Goal: Communication & Community: Answer question/provide support

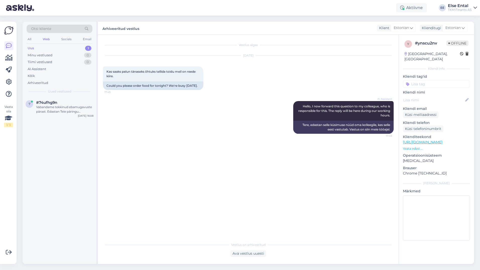
click at [44, 47] on div "Uus 1" at bounding box center [60, 48] width 66 height 7
click at [58, 106] on div "Vabandame tekkinud ebamugavuste pärast. Edastan Teie päringu kolleegile, kes sa…" at bounding box center [64, 109] width 57 height 9
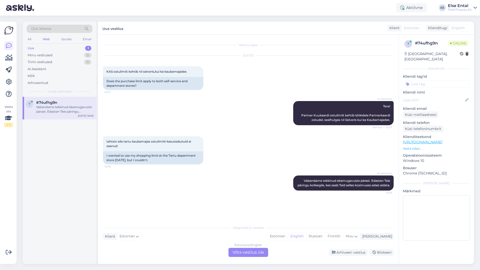
click at [247, 252] on div "Estonian to English Võta vestlus üle" at bounding box center [249, 252] width 40 height 9
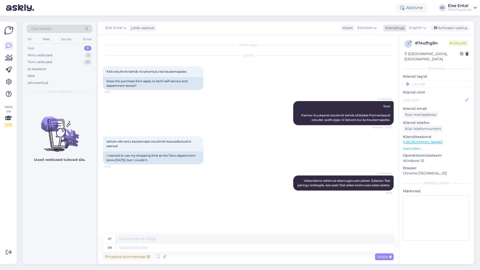
click at [417, 27] on span "English" at bounding box center [415, 28] width 13 height 6
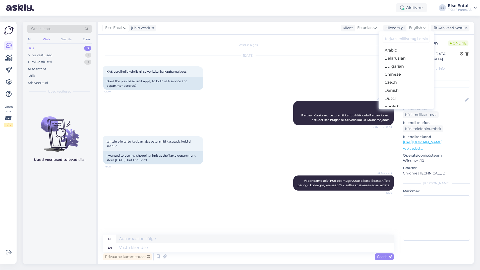
click at [400, 110] on link "Estonian" at bounding box center [406, 114] width 55 height 8
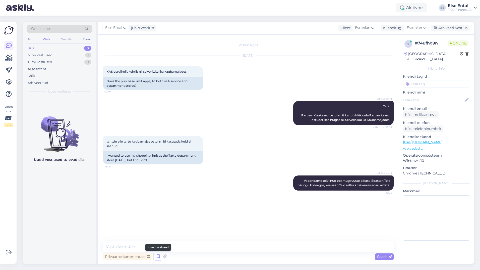
click at [157, 256] on icon at bounding box center [158, 257] width 6 height 8
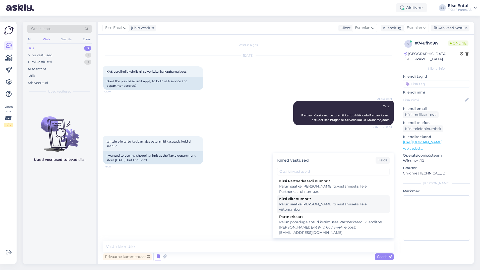
click at [310, 201] on div "Palun saatke [PERSON_NAME] tuvastamiseks Teie viitenumber." at bounding box center [333, 206] width 108 height 11
type textarea "Palun saatke [PERSON_NAME] tuvastamiseks Teie viitenumber."
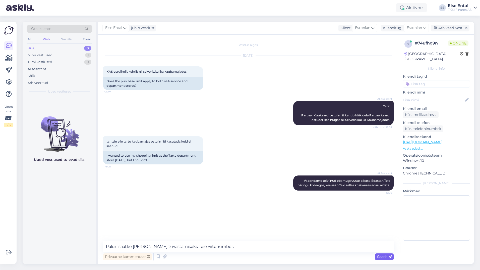
click at [379, 256] on span "Saada" at bounding box center [384, 256] width 15 height 5
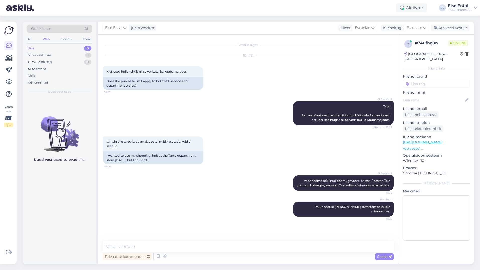
click at [253, 241] on div "Vestlus algas [DATE] KAS ostulimiit kehtib nii selveris,kui ka kaubamajades 16:…" at bounding box center [248, 149] width 301 height 229
click at [253, 244] on textarea at bounding box center [248, 246] width 291 height 11
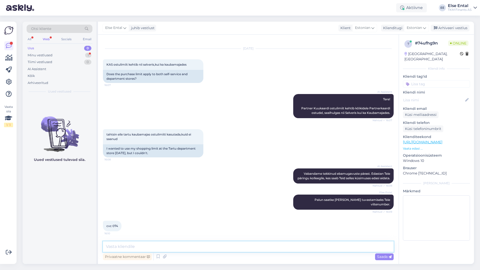
click at [143, 241] on textarea at bounding box center [248, 246] width 291 height 11
click at [138, 247] on textarea at bounding box center [248, 246] width 291 height 11
click at [131, 245] on textarea at bounding box center [248, 246] width 291 height 11
click at [144, 243] on textarea at bounding box center [248, 246] width 291 height 11
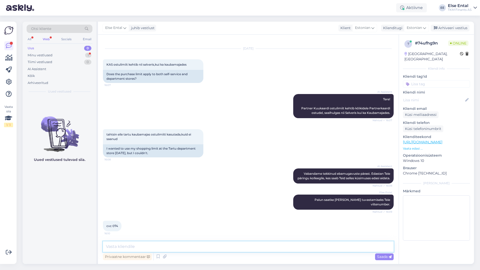
click at [141, 245] on textarea at bounding box center [248, 246] width 291 height 11
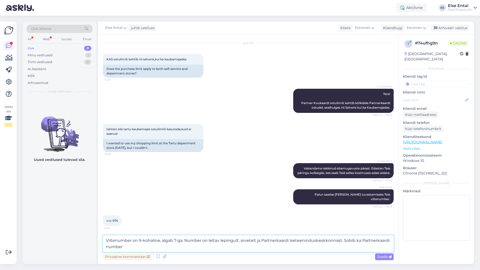
type textarea "Viitenumber on 9-kohaline, algab 7-ga. Number on leitav lepingult, arvetelt ja …"
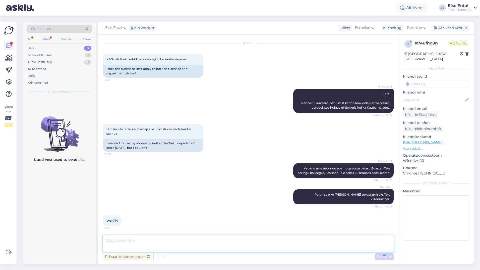
scroll to position [38, 0]
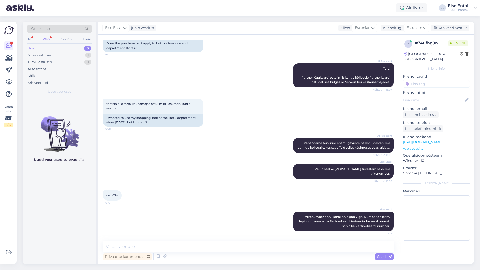
click at [46, 37] on div "Web" at bounding box center [46, 39] width 9 height 7
click at [45, 67] on div "AI Assistent" at bounding box center [37, 69] width 19 height 5
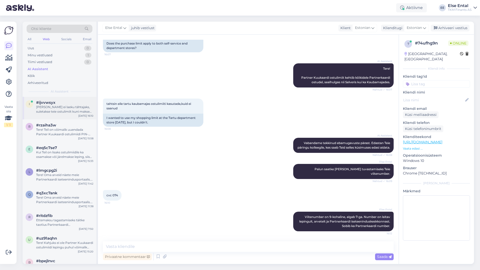
click at [64, 114] on div "[PERSON_NAME] ei laeku tähtajaks, suletakse teie ostulimiit kuni makse laekumis…" at bounding box center [64, 109] width 57 height 9
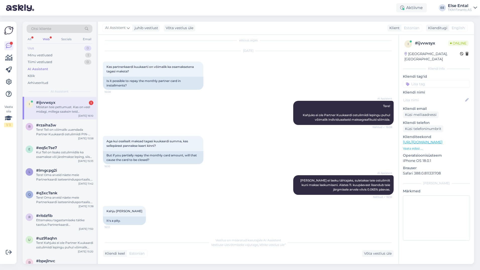
scroll to position [31, 0]
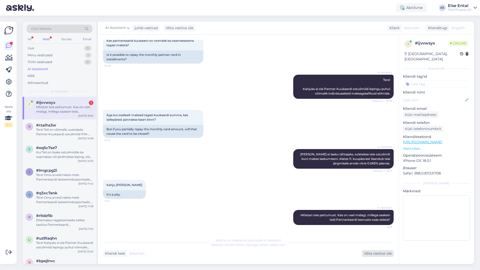
click at [373, 254] on div "Võta vestlus üle" at bounding box center [378, 253] width 32 height 7
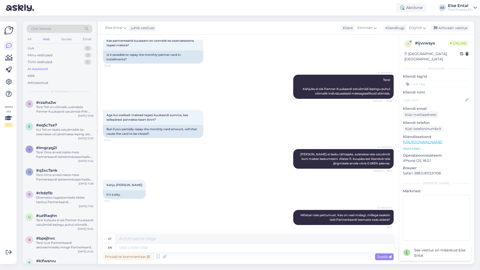
drag, startPoint x: 412, startPoint y: 27, endPoint x: 410, endPoint y: 40, distance: 12.9
click at [412, 28] on span "English" at bounding box center [415, 28] width 13 height 6
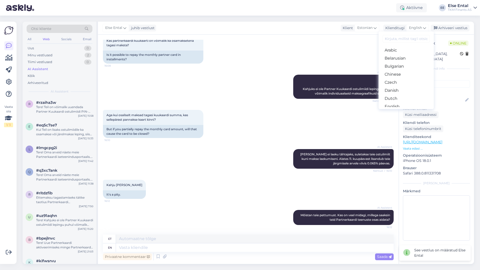
click at [395, 110] on link "Estonian" at bounding box center [406, 114] width 55 height 8
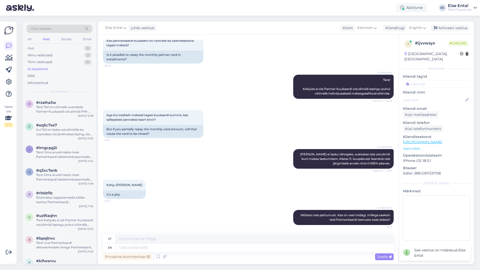
scroll to position [25, 0]
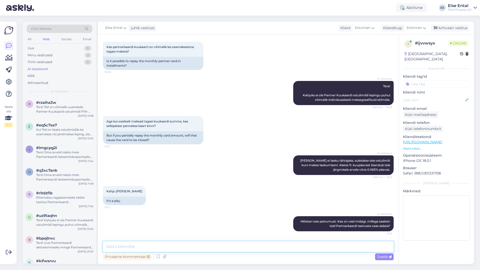
click at [132, 249] on textarea at bounding box center [248, 246] width 291 height 11
click at [142, 247] on textarea at bounding box center [248, 246] width 291 height 11
click at [177, 247] on textarea at bounding box center [248, 246] width 291 height 11
paste textarea "Teil on võimalik tasuda arve ka [PERSON_NAME] märgitud maksetähtaega, aga soovi…"
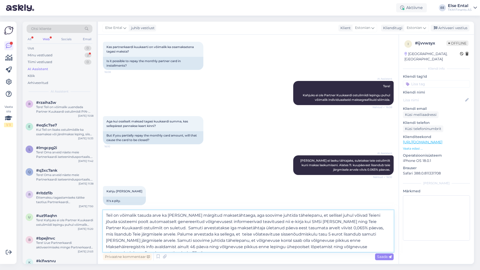
click at [151, 228] on textarea "Teil on võimalik tasuda arve ka [PERSON_NAME] märgitud maksetähtaega, aga soovi…" at bounding box center [248, 231] width 291 height 42
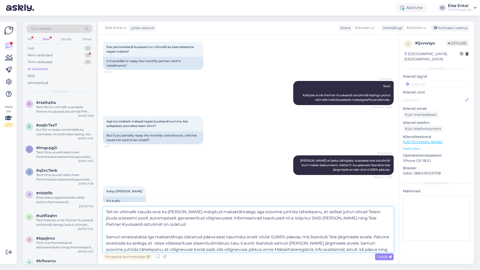
scroll to position [9, 0]
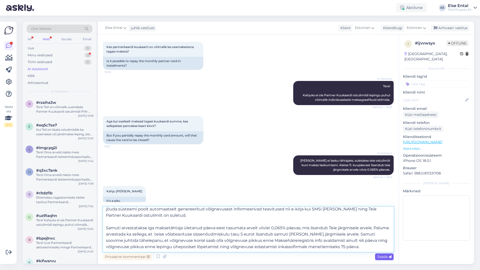
type textarea "Teil on võimalik tasuda arve ka [PERSON_NAME] märgitud maksetähtaega, aga soovi…"
click at [386, 256] on span "Saada" at bounding box center [384, 256] width 15 height 5
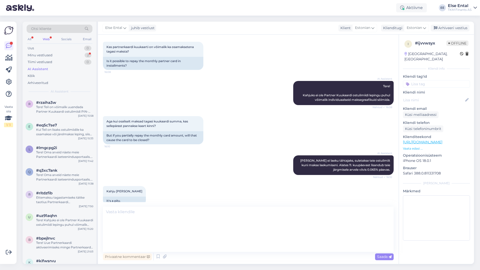
scroll to position [0, 0]
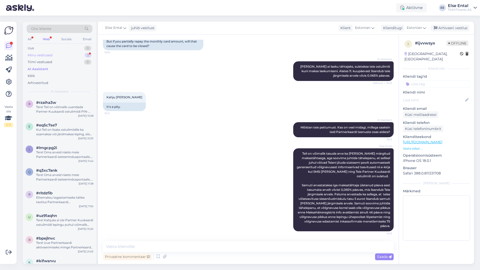
click at [50, 55] on div "Minu vestlused" at bounding box center [40, 55] width 25 height 5
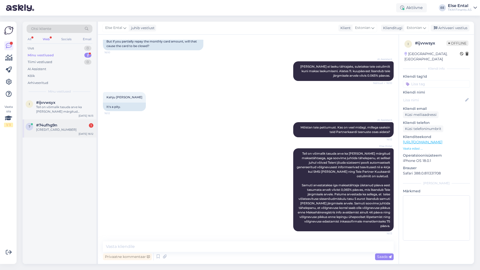
click at [57, 132] on div "7 #74ufhg9n 1 [CREDIT_CARD_NUMBER] [DATE] 16:12" at bounding box center [60, 128] width 74 height 18
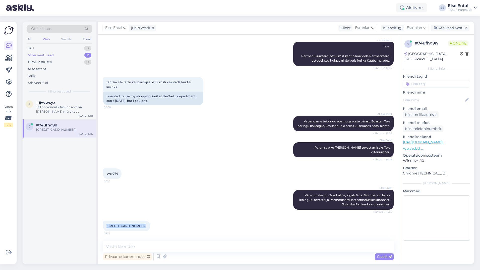
drag, startPoint x: 129, startPoint y: 227, endPoint x: 106, endPoint y: 226, distance: 22.9
click at [106, 226] on div "[CREDIT_CARD_NUMBER] 16:12" at bounding box center [126, 225] width 47 height 11
copy span "[CREDIT_CARD_NUMBER]"
click at [145, 249] on textarea at bounding box center [248, 246] width 291 height 11
click at [145, 248] on textarea at bounding box center [248, 246] width 291 height 11
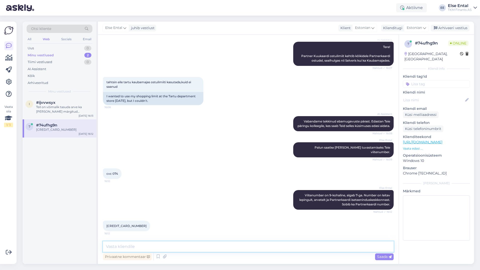
click at [143, 245] on textarea at bounding box center [248, 246] width 291 height 11
type textarea "Kahjuks see ei ole Partnerkaardi number. Palun öelge oma nimi"
click at [259, 246] on textarea "Kahjuks see ei ole Partnerkaardi number. Palun öelge oma nimi" at bounding box center [248, 246] width 291 height 11
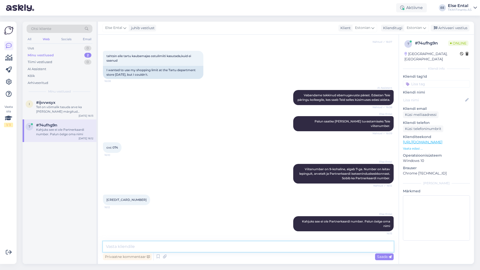
click at [228, 249] on textarea at bounding box center [248, 246] width 291 height 11
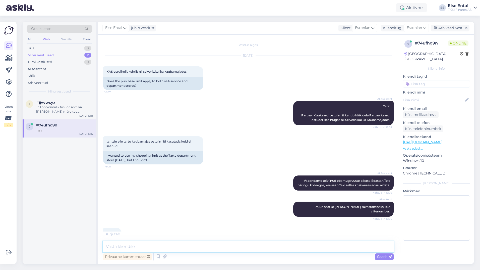
scroll to position [91, 0]
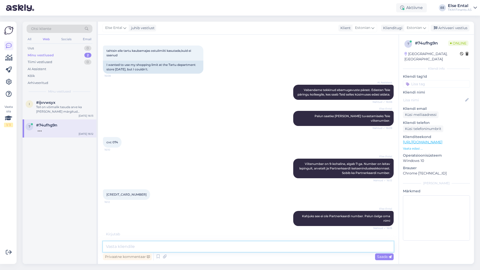
click at [166, 243] on textarea at bounding box center [248, 246] width 291 height 11
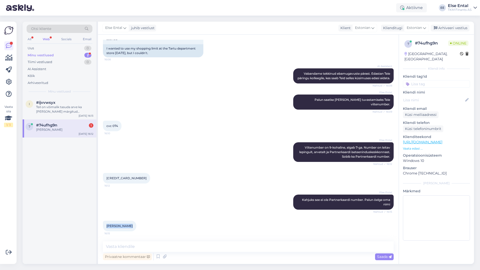
drag, startPoint x: 129, startPoint y: 226, endPoint x: 106, endPoint y: 228, distance: 23.0
click at [106, 228] on div "[PERSON_NAME] 16:15" at bounding box center [119, 225] width 33 height 11
copy span "[PERSON_NAME]"
click at [138, 247] on textarea at bounding box center [248, 246] width 291 height 11
click at [71, 115] on div "i #ijvvwsyx Teil on võimalik tasuda arve ka [PERSON_NAME] märgitud maksetähtaeg…" at bounding box center [60, 108] width 74 height 23
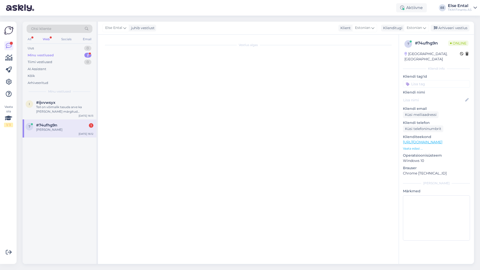
scroll to position [119, 0]
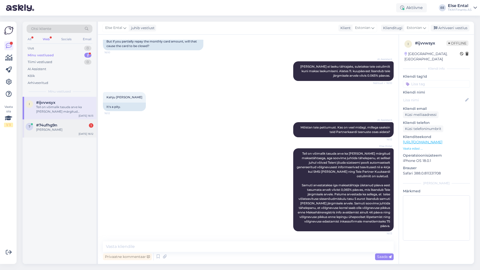
click at [70, 125] on div "#74ufhg9n 1" at bounding box center [64, 125] width 57 height 5
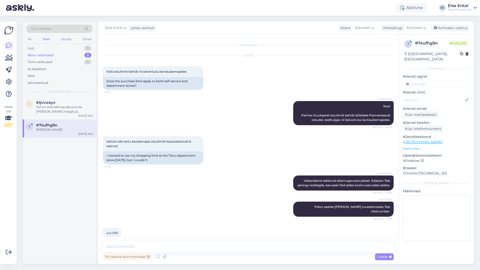
scroll to position [107, 0]
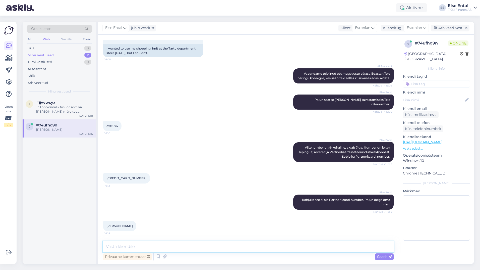
click at [136, 246] on textarea at bounding box center [248, 246] width 291 height 11
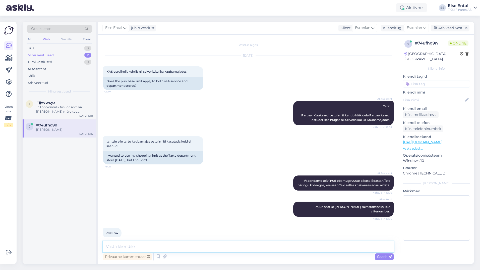
click at [164, 245] on textarea at bounding box center [248, 246] width 291 height 11
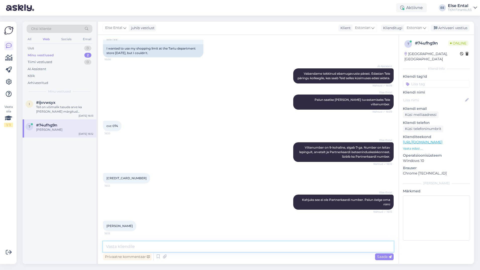
click at [156, 249] on textarea at bounding box center [248, 246] width 291 height 11
click at [155, 245] on textarea at bounding box center [248, 246] width 291 height 11
click at [227, 246] on textarea "Teil on kehtiv ostulimiidi leping summale 200 eurot" at bounding box center [248, 246] width 291 height 11
drag, startPoint x: 328, startPoint y: 247, endPoint x: 326, endPoint y: 242, distance: 5.6
click at [328, 247] on textarea "Teil on kehtiv ostulimiidi leping summale 200 eurot [PERSON_NAME] jääk on 200 e…" at bounding box center [248, 246] width 291 height 11
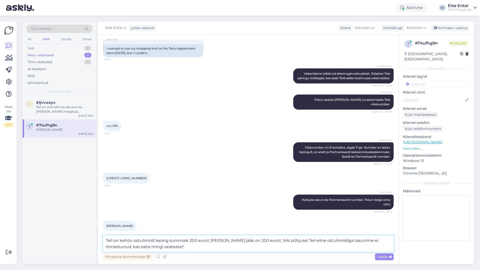
click at [192, 246] on textarea "Teil on kehtiv ostulimiidi leping summale 200 eurot [PERSON_NAME] jääk on 200 e…" at bounding box center [248, 243] width 291 height 17
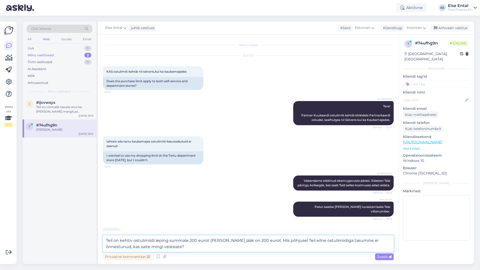
scroll to position [113, 0]
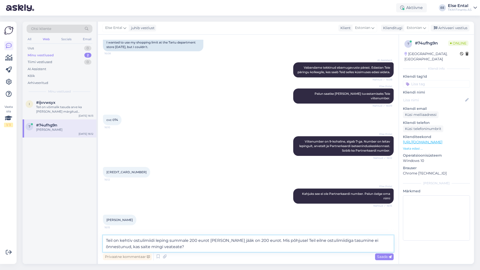
click at [167, 248] on textarea "Teil on kehtiv ostulimiidi leping summale 200 eurot [PERSON_NAME] jääk on 200 e…" at bounding box center [248, 243] width 291 height 17
click at [169, 246] on textarea "Teil on kehtiv ostulimiidi leping summale 200 eurot [PERSON_NAME] jääk on 200 e…" at bounding box center [248, 243] width 291 height 17
drag, startPoint x: 168, startPoint y: 248, endPoint x: 263, endPoint y: 241, distance: 95.7
click at [263, 240] on textarea "Teil on kehtiv ostulimiidi leping summale 200 eurot [PERSON_NAME] jääk on 200 e…" at bounding box center [248, 243] width 291 height 17
type textarea "Teil on kehtiv ostulimiidi leping summale 200 eurot [PERSON_NAME] jääk on 200 e…"
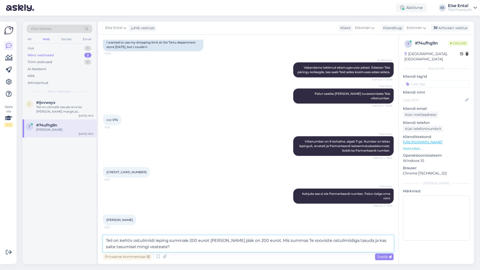
click at [215, 249] on textarea "Teil on kehtiv ostulimiidi leping summale 200 eurot [PERSON_NAME] jääk on 200 e…" at bounding box center [248, 243] width 291 height 17
click at [168, 247] on textarea "Teil on kehtiv ostulimiidi leping summale 200 eurot [PERSON_NAME] jääk on 200 e…" at bounding box center [248, 243] width 291 height 17
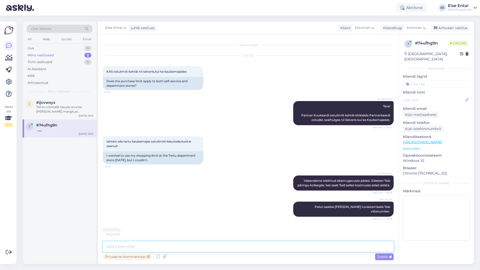
scroll to position [143, 0]
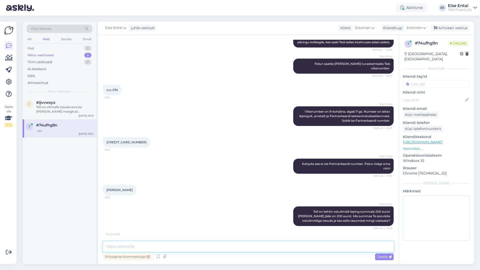
click at [159, 246] on textarea at bounding box center [248, 246] width 291 height 11
click at [189, 246] on textarea at bounding box center [248, 246] width 291 height 11
click at [137, 247] on textarea at bounding box center [248, 246] width 291 height 11
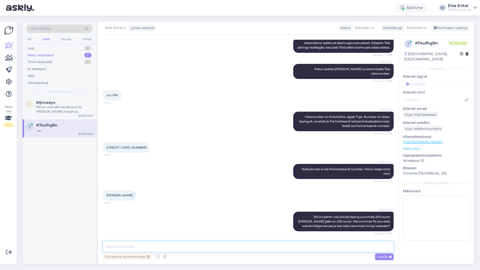
scroll to position [138, 0]
drag, startPoint x: 439, startPoint y: 44, endPoint x: 415, endPoint y: 43, distance: 23.4
click at [415, 43] on div "# 74ufhg9n" at bounding box center [431, 43] width 33 height 6
copy div "# 74ufhg9n"
click at [166, 244] on textarea at bounding box center [248, 246] width 291 height 11
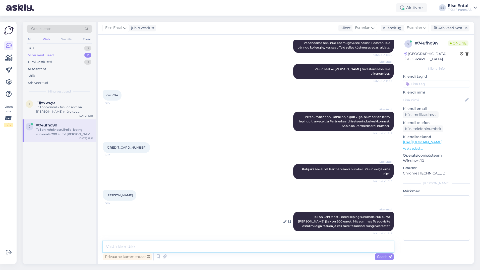
scroll to position [168, 0]
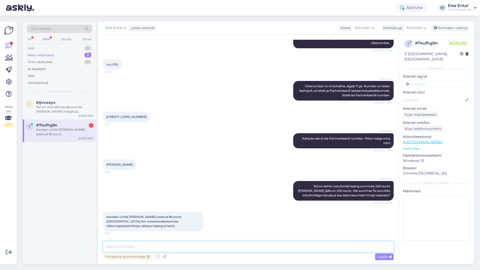
click at [124, 245] on textarea at bounding box center [248, 246] width 291 height 11
click at [134, 243] on textarea at bounding box center [248, 246] width 291 height 11
click at [159, 246] on textarea at bounding box center [248, 246] width 291 height 11
click at [160, 244] on textarea at bounding box center [248, 246] width 291 height 11
click at [52, 108] on div "Teil on võimalik tasuda arve ka [PERSON_NAME] märgitud maksetähtaega, aga soovi…" at bounding box center [64, 109] width 57 height 9
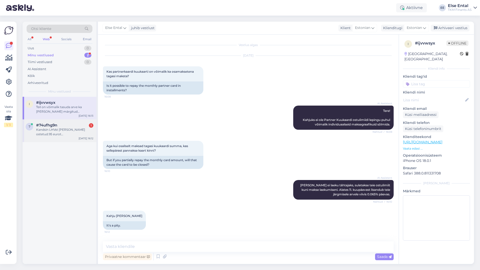
scroll to position [119, 0]
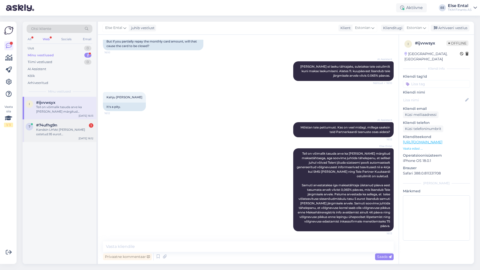
click at [56, 130] on div "Kandsin LHVst [PERSON_NAME] ostetud.95 eurot [GEOGRAPHIC_DATA] km meesteosakoko…" at bounding box center [64, 131] width 57 height 9
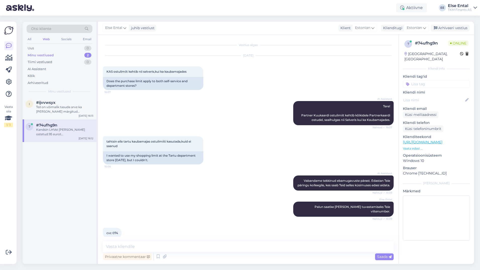
scroll to position [168, 0]
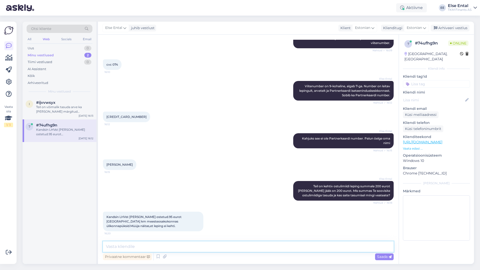
click at [146, 244] on textarea at bounding box center [248, 246] width 291 height 11
click at [207, 247] on textarea at bounding box center [248, 246] width 291 height 11
click at [128, 245] on textarea at bounding box center [248, 246] width 291 height 11
click at [232, 249] on textarea "Väga vabandame tekkinud olukorra [PERSON_NAME] uurime" at bounding box center [248, 246] width 291 height 11
click at [228, 246] on textarea "Väga vabandame tekkinud olukorra [PERSON_NAME] uurime" at bounding box center [248, 246] width 291 height 11
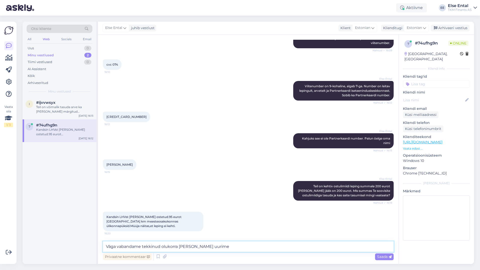
drag, startPoint x: 226, startPoint y: 247, endPoint x: 220, endPoint y: 247, distance: 6.0
click at [225, 248] on textarea "Väga vabandame tekkinud olukorra [PERSON_NAME] uurime" at bounding box center [248, 246] width 291 height 11
click at [223, 248] on textarea "Väga vabandame tekkinud olukorra [PERSON_NAME] uurime" at bounding box center [248, 246] width 291 height 11
click at [221, 247] on textarea "Väga vabandame tekkinud olukorra [PERSON_NAME] uurime" at bounding box center [248, 246] width 291 height 11
click at [213, 247] on textarea "Väga vabandame tekkinud olukorra [PERSON_NAME] uurime asjaolusid." at bounding box center [248, 246] width 291 height 11
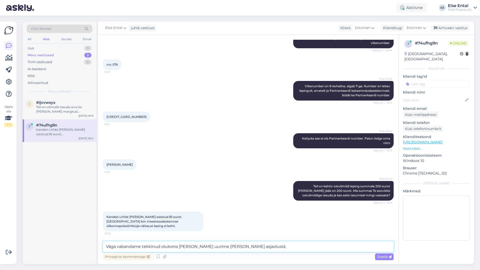
click at [266, 248] on textarea "Väga vabandame tekkinud olukorra [PERSON_NAME] uurime [PERSON_NAME] asjaolusid." at bounding box center [248, 246] width 291 height 11
paste textarea "626027-1"
click at [361, 247] on textarea "Väga vabandame tekkinud olukorra [PERSON_NAME] uurime [PERSON_NAME] asjaolusid.…" at bounding box center [248, 246] width 291 height 11
click at [387, 246] on textarea "Väga vabandame tekkinud olukorra [PERSON_NAME] uurime [PERSON_NAME] asjaolusid.…" at bounding box center [248, 246] width 291 height 11
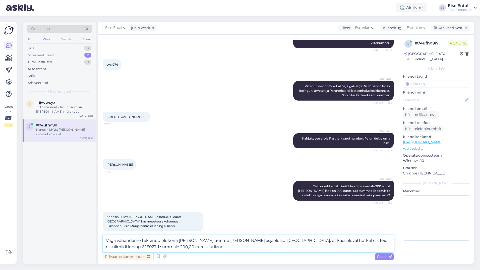
drag, startPoint x: 197, startPoint y: 242, endPoint x: 200, endPoint y: 250, distance: 8.2
click at [197, 242] on textarea "Väga vabandame tekkinud olukorra [PERSON_NAME] uurime [PERSON_NAME] asjaolusid.…" at bounding box center [248, 243] width 291 height 17
click at [243, 240] on textarea "Väga vabandame tekkinud olukorra pärast, uurime [PERSON_NAME] asjaolusid. [GEOG…" at bounding box center [248, 243] width 291 height 17
click at [181, 250] on textarea "Väga vabandame tekkinud olukorra pärast, uurime [PERSON_NAME] asjaolusid. [GEOG…" at bounding box center [248, 243] width 291 height 17
type textarea "Väga vabandame tekkinud olukorra pärast, uurime [PERSON_NAME] asjaolusid. [GEOG…"
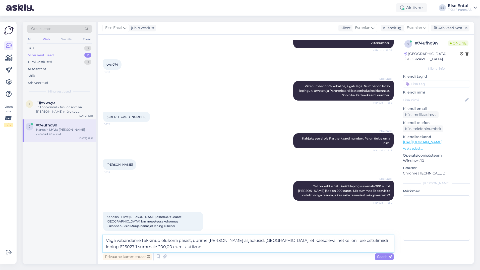
drag, startPoint x: 216, startPoint y: 246, endPoint x: 268, endPoint y: 250, distance: 51.8
click at [216, 246] on textarea "Väga vabandame tekkinud olukorra pärast, uurime [PERSON_NAME] asjaolusid. [GEOG…" at bounding box center [248, 243] width 291 height 17
click at [380, 255] on span "Saada" at bounding box center [384, 256] width 15 height 5
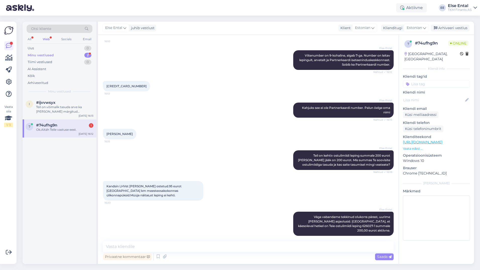
scroll to position [220, 0]
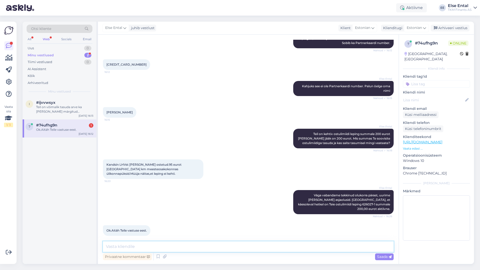
click at [154, 241] on textarea at bounding box center [248, 246] width 291 height 11
type textarea "Aitäh Teile info eest ja kena päeva jätku!"
click at [203, 248] on textarea "Aitäh Teile info eest ja kena päeva jätku!" at bounding box center [248, 246] width 291 height 11
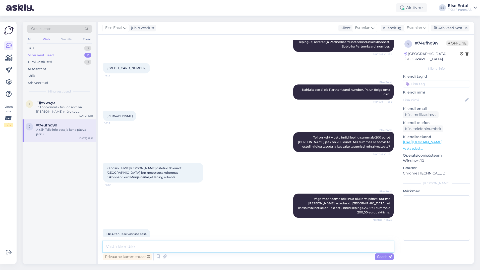
scroll to position [242, 0]
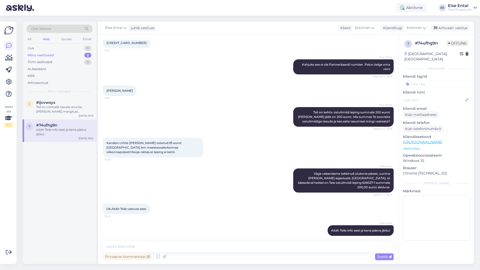
click at [39, 55] on div "Minu vestlused" at bounding box center [41, 55] width 26 height 5
click at [40, 108] on div "Aitäh Teile info eest ja kena päeva jätku!" at bounding box center [64, 109] width 57 height 9
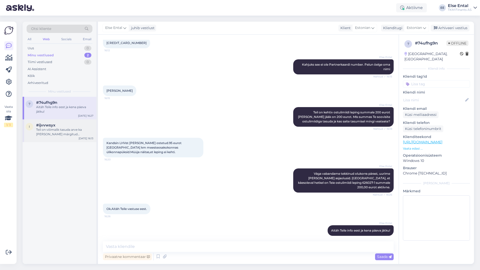
click at [51, 129] on div "Teil on võimalik tasuda arve ka [PERSON_NAME] märgitud maksetähtaega, aga soovi…" at bounding box center [64, 131] width 57 height 9
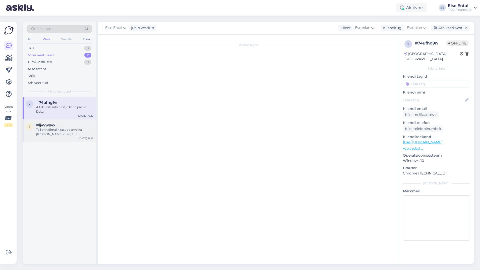
scroll to position [119, 0]
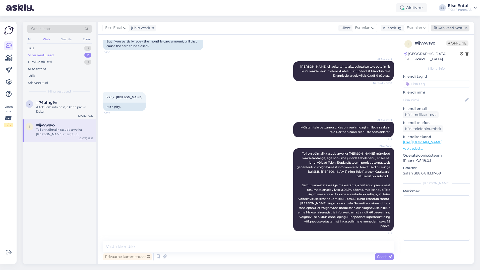
click at [448, 30] on div "Arhiveeri vestlus" at bounding box center [450, 28] width 39 height 7
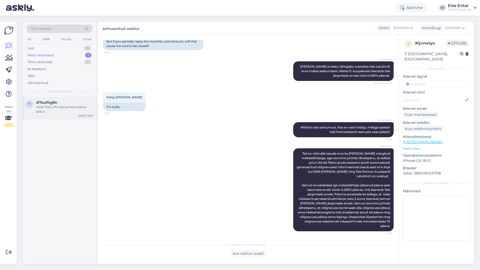
click at [55, 104] on span "#74ufhg9n" at bounding box center [46, 102] width 21 height 5
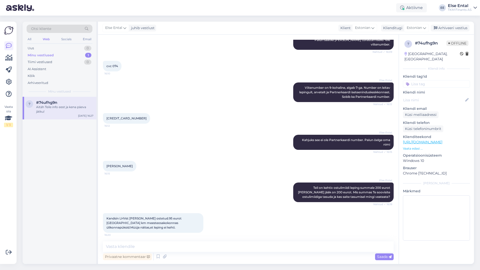
scroll to position [242, 0]
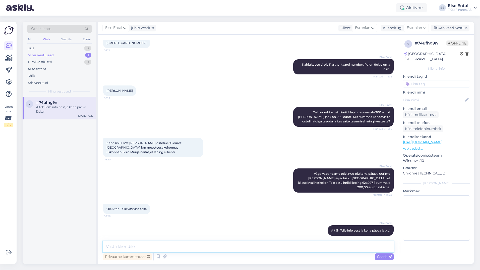
click at [226, 241] on textarea at bounding box center [248, 246] width 291 height 11
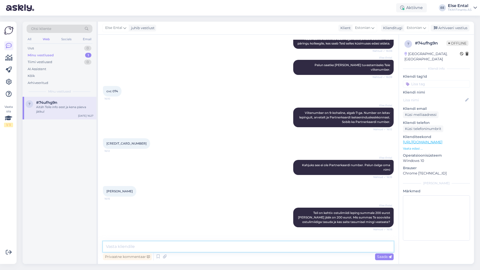
scroll to position [66, 0]
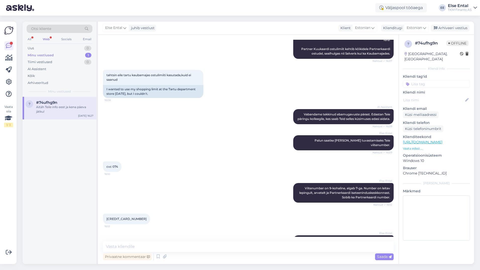
click at [51, 39] on div "Web" at bounding box center [46, 39] width 9 height 7
click at [42, 68] on div "AI Assistent" at bounding box center [37, 69] width 19 height 5
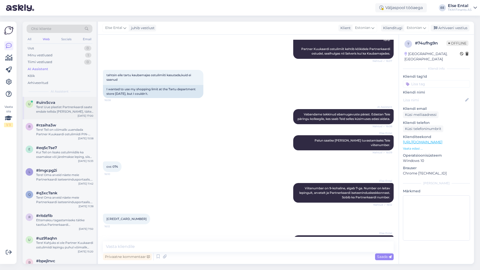
click at [53, 113] on div "Tere! Uue plastist Partnerkaardi saate endale tellida [PERSON_NAME], täites tao…" at bounding box center [64, 109] width 57 height 9
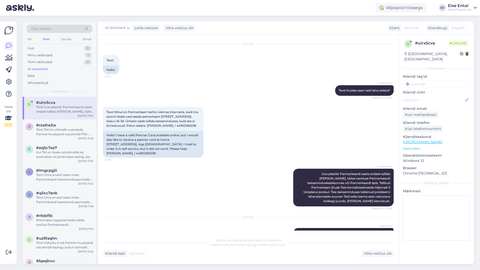
scroll to position [0, 0]
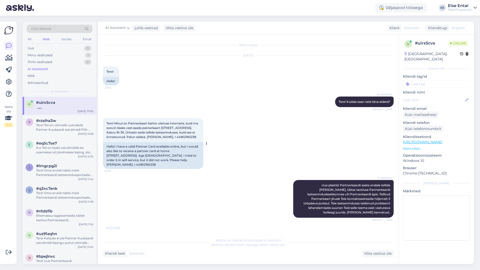
click at [149, 136] on span "Tere! Minul on Partnerkaart kehtiv olemas internetis, kuid ma soovin lisaks vee…" at bounding box center [152, 129] width 92 height 17
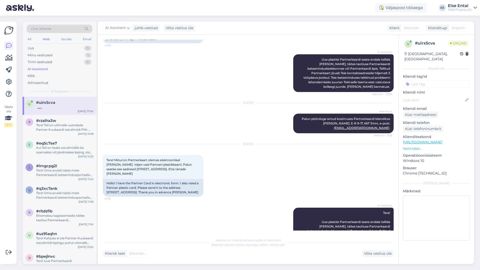
scroll to position [137, 0]
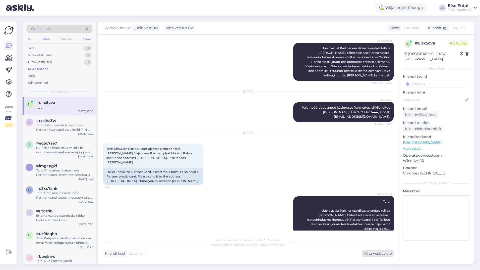
click at [380, 252] on div "Võta vestlus üle" at bounding box center [378, 253] width 32 height 7
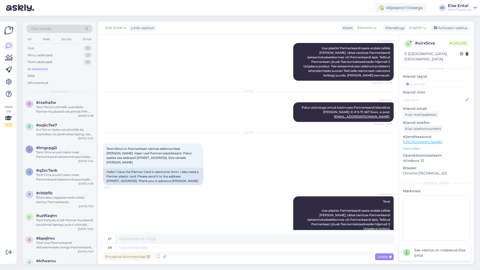
scroll to position [137, 0]
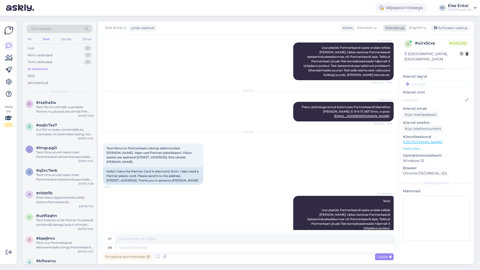
click at [415, 28] on span "English" at bounding box center [415, 28] width 13 height 6
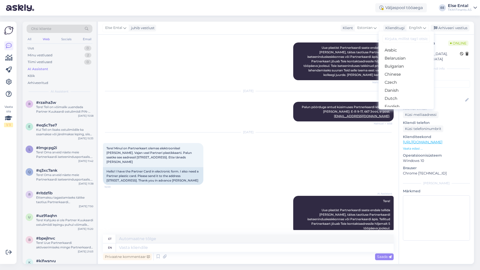
click at [392, 110] on link "Estonian" at bounding box center [406, 114] width 55 height 8
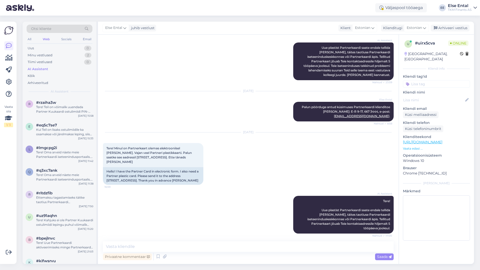
scroll to position [131, 0]
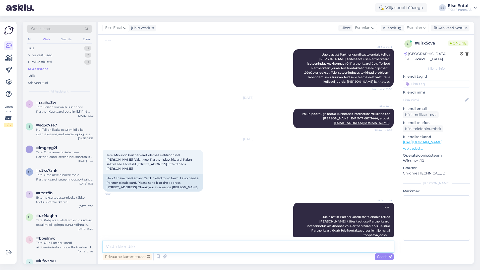
click at [147, 245] on textarea at bounding box center [248, 246] width 291 height 11
click at [158, 257] on icon at bounding box center [158, 257] width 6 height 8
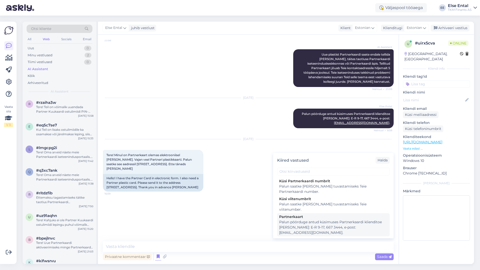
click at [322, 219] on div "Palun pöörduge antud küsimuses Partnerkaardi klienditoe [PERSON_NAME]: E-R 9-17…" at bounding box center [333, 227] width 108 height 16
type textarea "Palun pöörduge antud küsimuses Partnerkaardi klienditoe [PERSON_NAME]: E-R 9-17…"
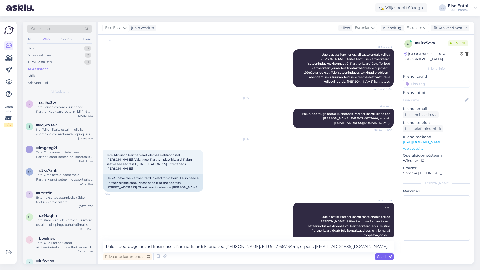
click at [379, 258] on span "Saada" at bounding box center [384, 256] width 15 height 5
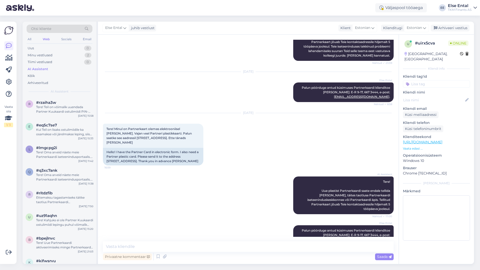
scroll to position [183, 0]
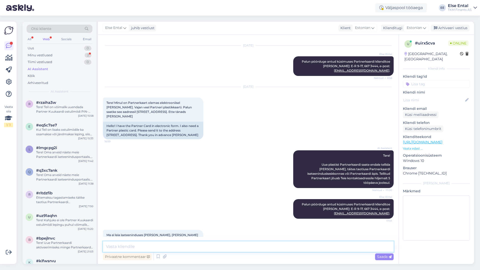
click at [199, 242] on textarea at bounding box center [248, 246] width 291 height 11
click at [51, 36] on div "Web" at bounding box center [46, 39] width 9 height 7
click at [43, 57] on div "Minu vestlused" at bounding box center [40, 55] width 25 height 5
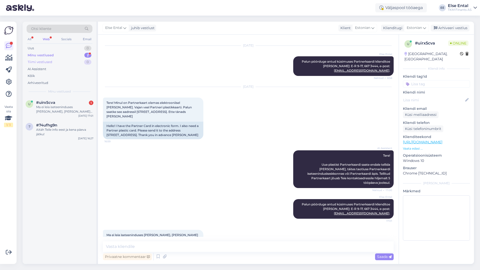
click at [43, 62] on div "Tiimi vestlused" at bounding box center [40, 62] width 25 height 5
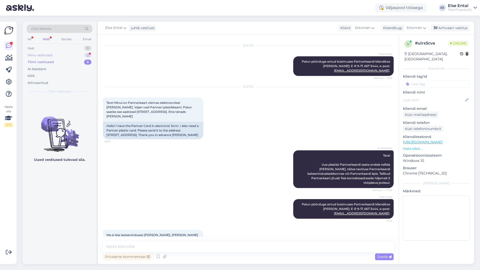
click at [43, 54] on div "Minu vestlused" at bounding box center [40, 55] width 25 height 5
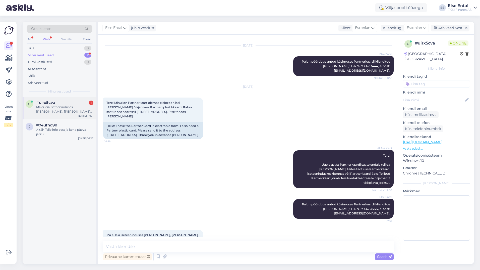
click at [54, 108] on div "Ma ei leia iseteeninduses [PERSON_NAME], [PERSON_NAME] saab plastikkaarti telli…" at bounding box center [64, 109] width 57 height 9
click at [62, 127] on div "#74ufhg9n" at bounding box center [64, 125] width 57 height 5
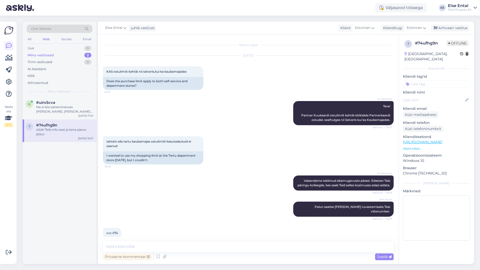
scroll to position [242, 0]
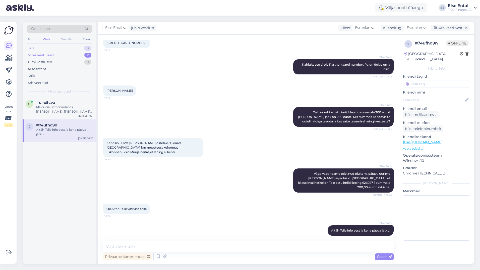
click at [34, 48] on div "Uus 0" at bounding box center [60, 48] width 66 height 7
